Goal: Task Accomplishment & Management: Complete application form

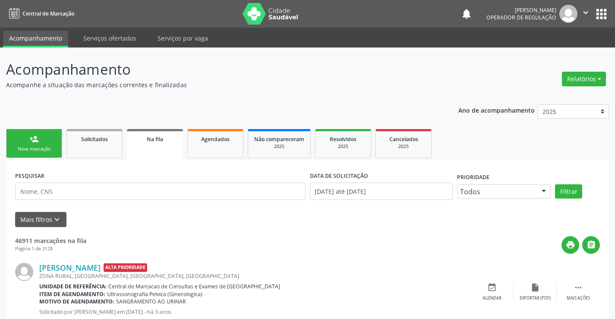
click at [52, 139] on link "person_add Nova marcação" at bounding box center [34, 143] width 56 height 29
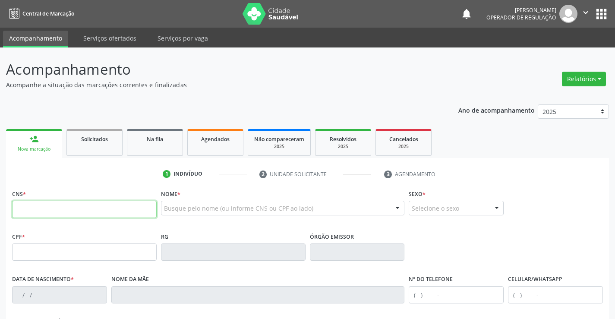
click at [53, 208] on input "text" at bounding box center [84, 209] width 145 height 17
type input "708 0088 0458 1220"
type input "007500247"
type input "[DATE]"
type input "[PHONE_NUMBER]"
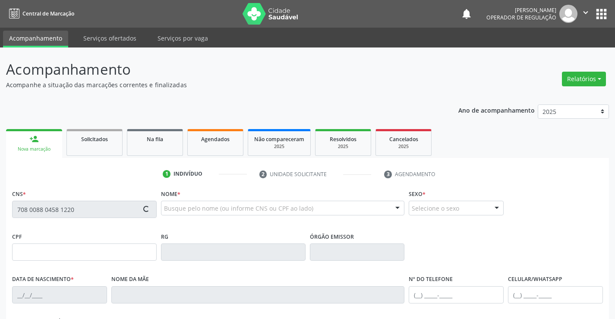
type input "[PHONE_NUMBER]"
type input "19"
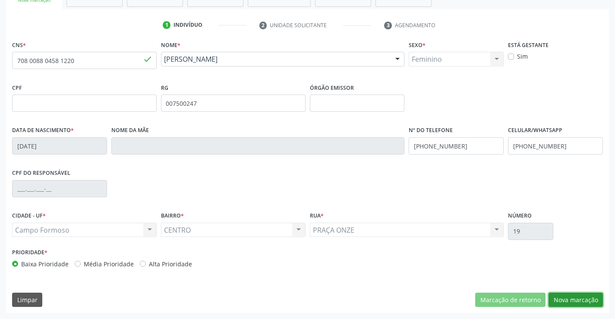
click at [567, 297] on button "Nova marcação" at bounding box center [575, 299] width 54 height 15
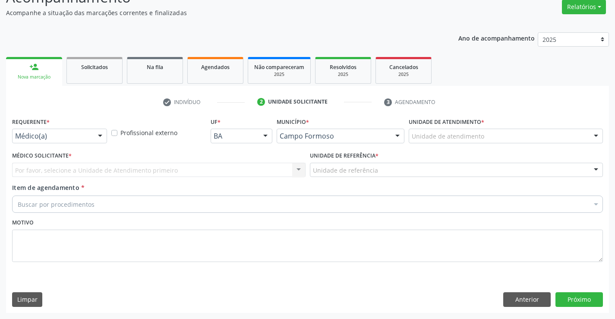
scroll to position [72, 0]
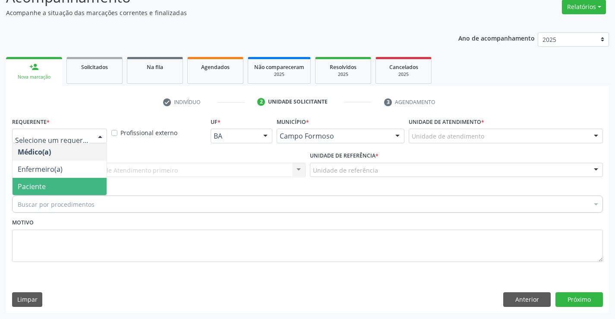
click at [47, 182] on span "Paciente" at bounding box center [60, 186] width 94 height 17
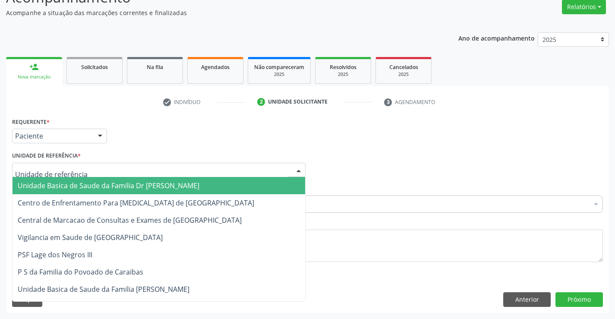
click at [53, 185] on span "Unidade Basica de Saude da Familia Dr [PERSON_NAME]" at bounding box center [109, 185] width 182 height 9
